Goal: Feedback & Contribution: Submit feedback/report problem

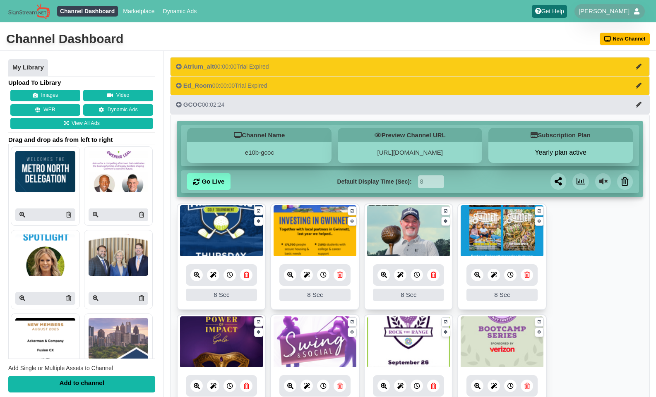
click at [348, 46] on div "Channel Dashboard New Channel" at bounding box center [328, 39] width 656 height 23
click at [617, 14] on span "[PERSON_NAME]" at bounding box center [604, 11] width 51 height 8
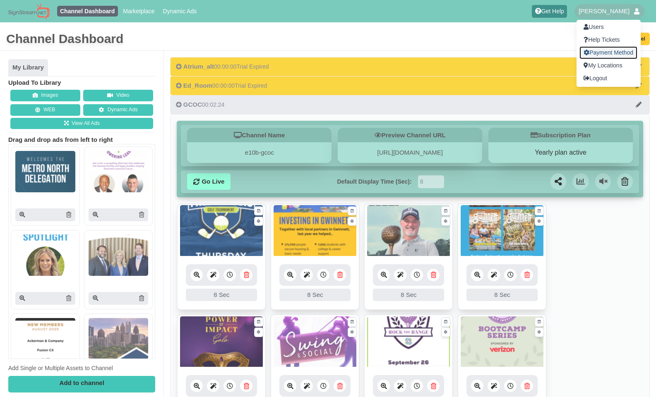
click at [612, 47] on link "Payment Method" at bounding box center [609, 52] width 58 height 13
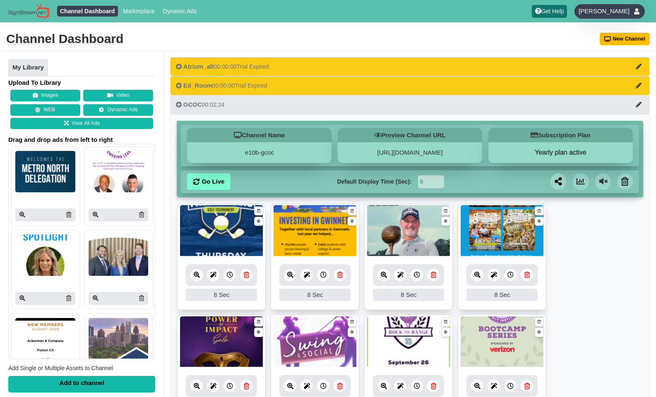
click at [625, 12] on span "[PERSON_NAME]" at bounding box center [604, 11] width 51 height 8
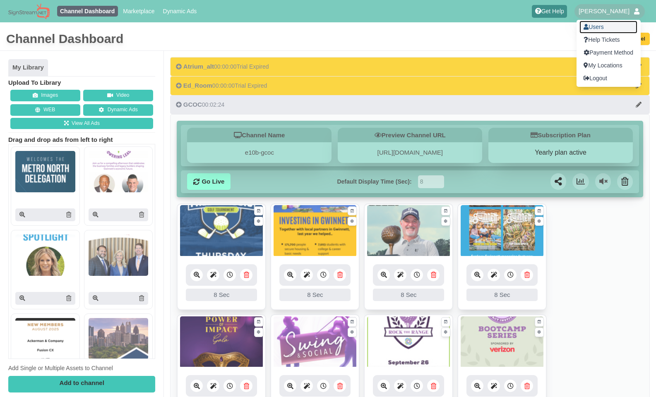
click at [602, 30] on link "Users" at bounding box center [609, 27] width 58 height 13
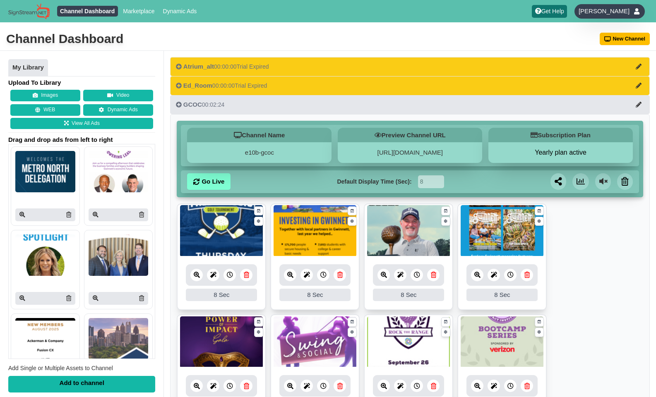
click at [620, 10] on span "[PERSON_NAME]" at bounding box center [604, 11] width 51 height 8
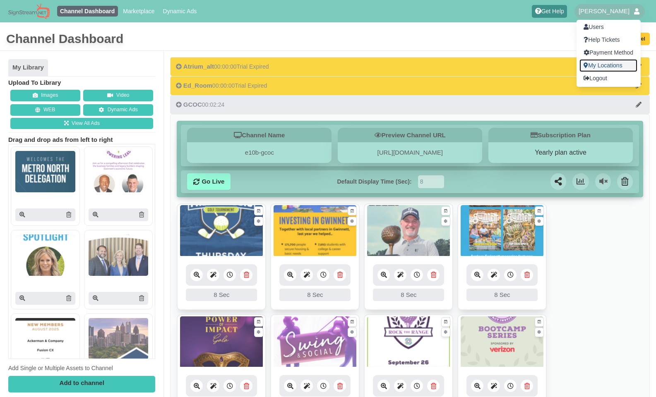
click at [604, 63] on link "My Locations" at bounding box center [609, 65] width 58 height 13
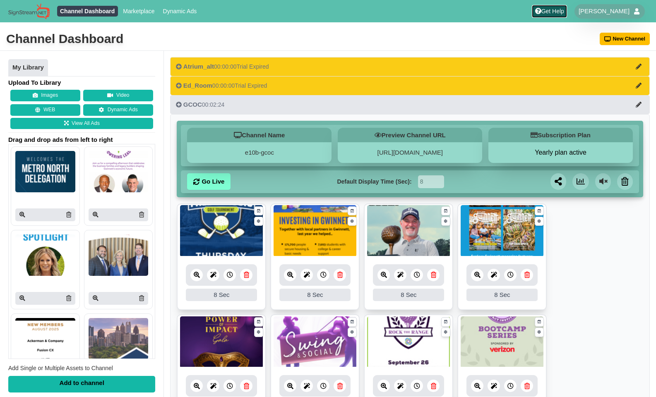
click at [564, 10] on link "Get Help" at bounding box center [549, 11] width 35 height 13
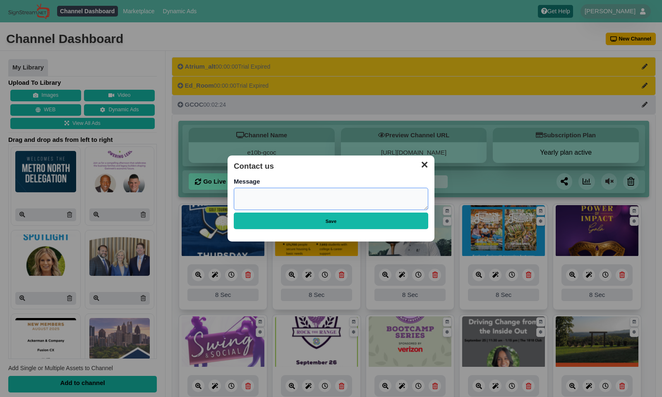
click at [247, 199] on textarea "Body" at bounding box center [331, 199] width 195 height 23
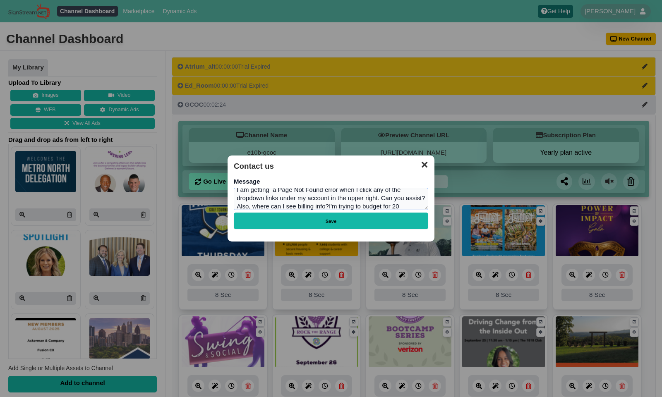
scroll to position [13, 0]
type textarea "I am getting a Page Not Found error when I click any of the dropdown links unde…"
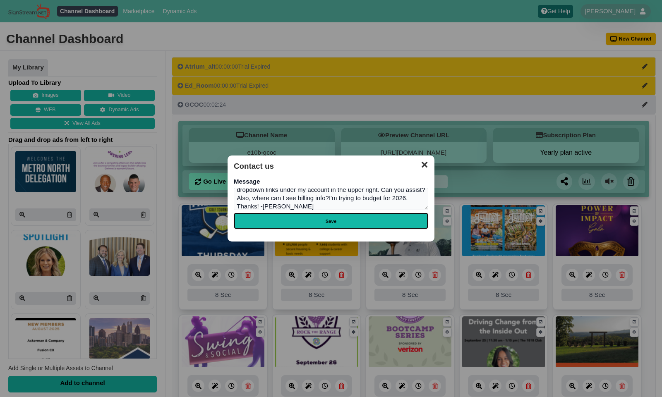
click at [314, 218] on input "Save" at bounding box center [331, 221] width 195 height 17
type input "Saving..."
